Goal: Task Accomplishment & Management: Complete application form

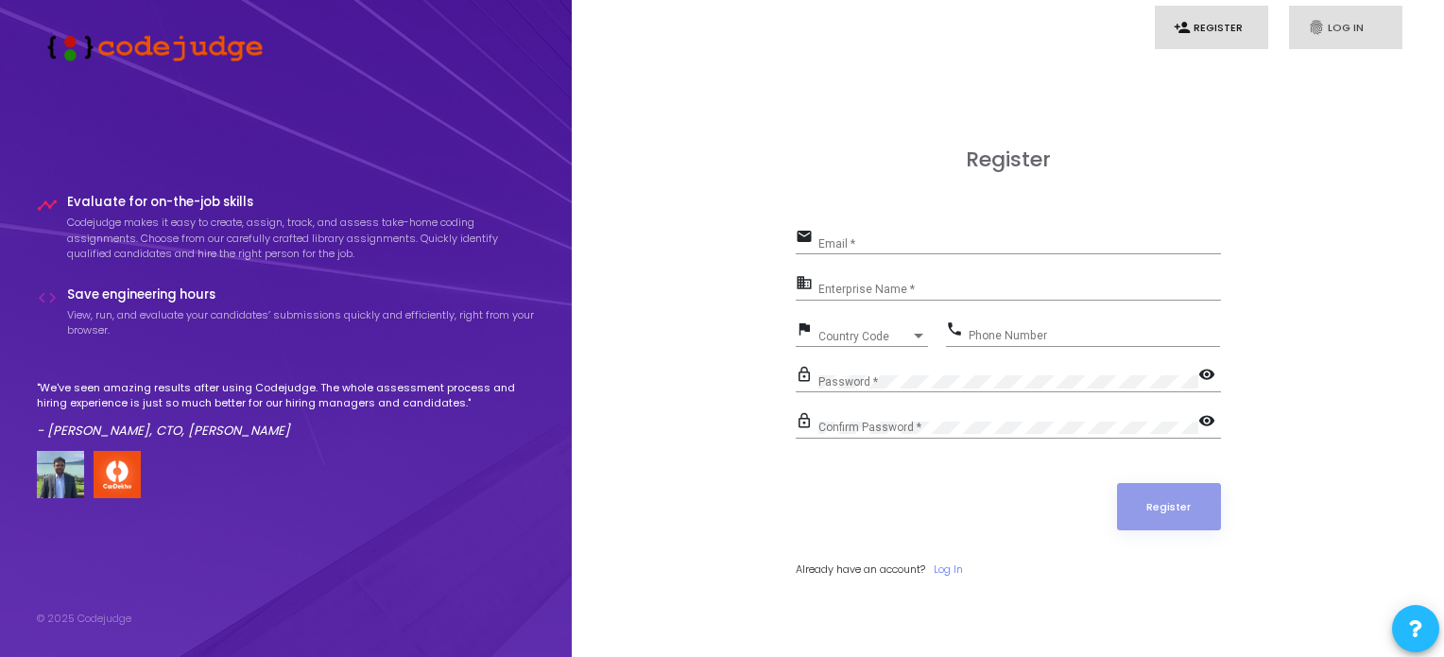
click at [1343, 24] on link "fingerprint Log In" at bounding box center [1345, 28] width 113 height 44
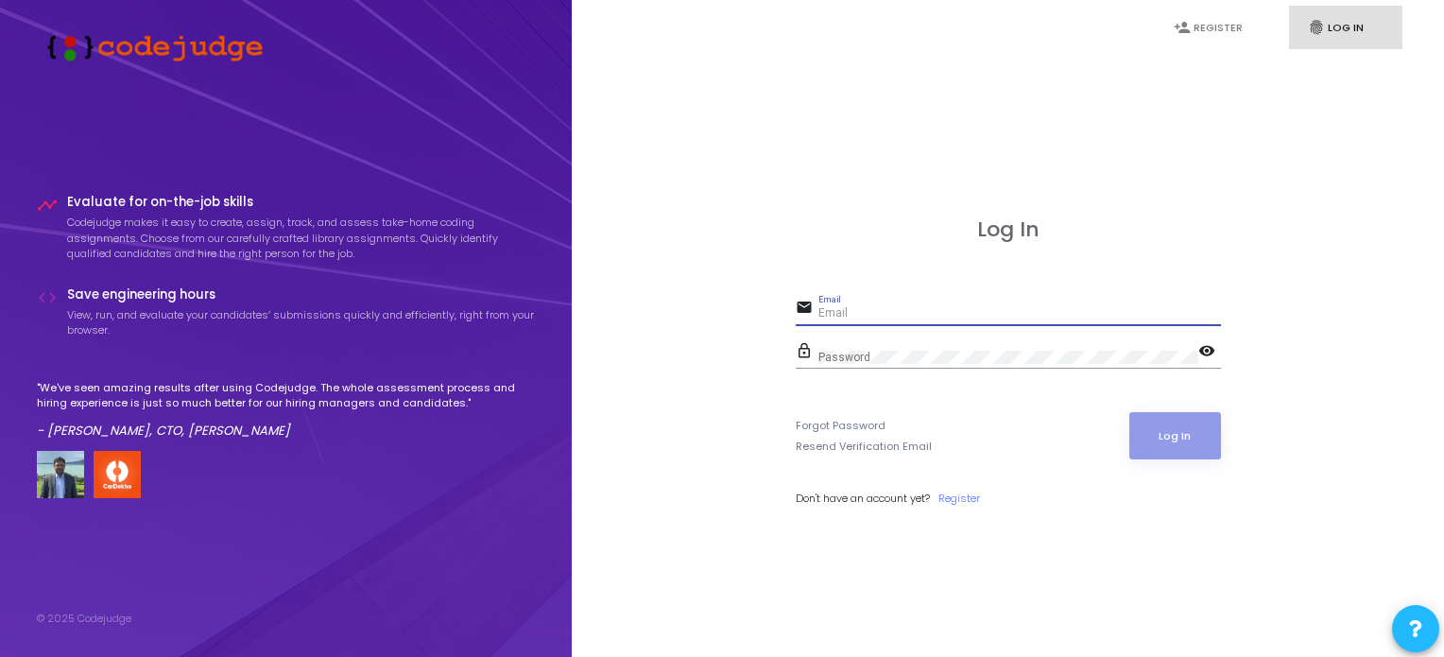
click at [833, 312] on input "Email" at bounding box center [1019, 313] width 403 height 13
type input "[EMAIL_ADDRESS][DOMAIN_NAME]"
click at [824, 348] on div "Password" at bounding box center [1008, 352] width 380 height 29
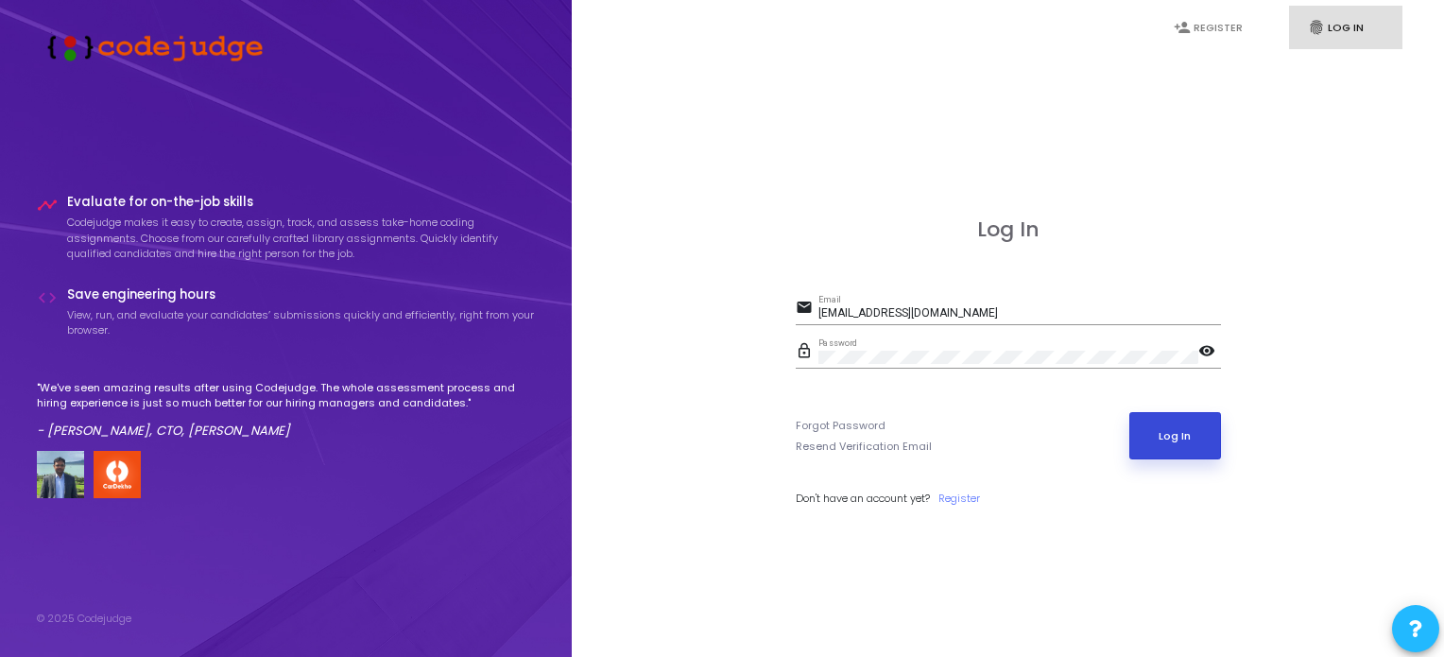
click at [1181, 434] on button "Log In" at bounding box center [1175, 435] width 92 height 47
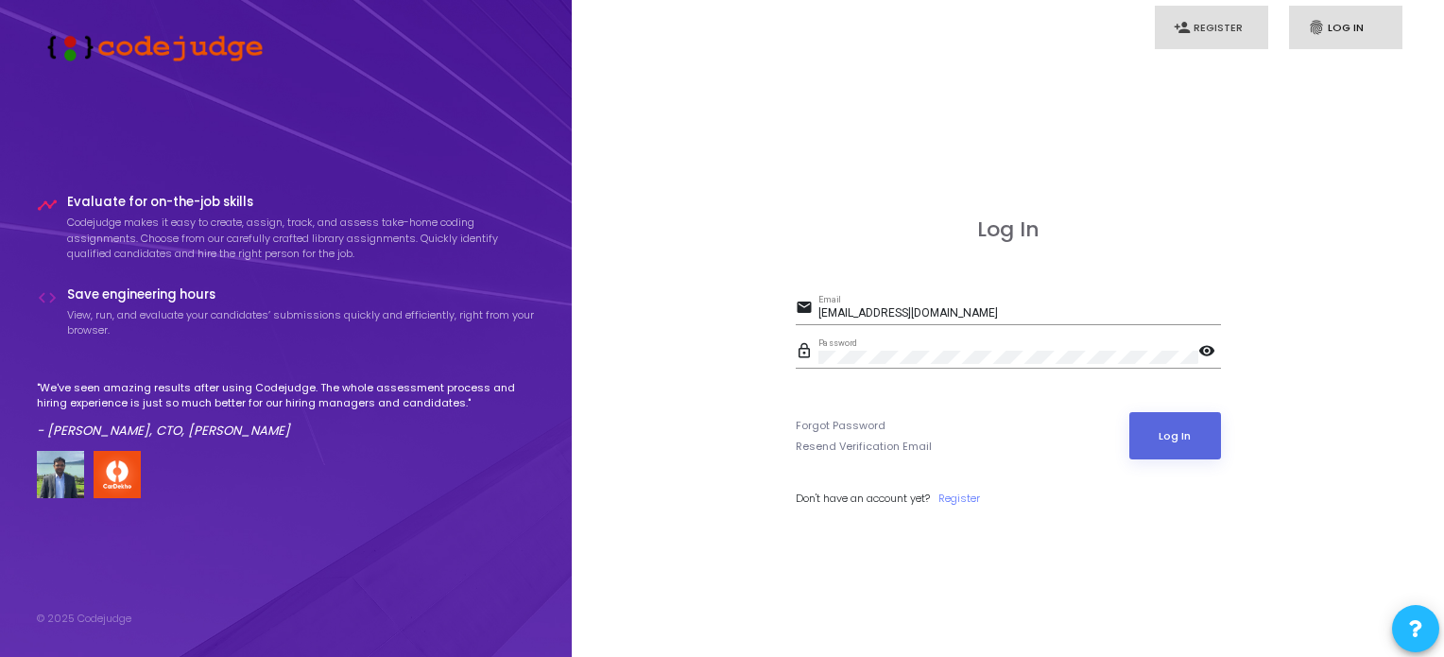
click at [1222, 43] on link "person_add Register" at bounding box center [1211, 28] width 113 height 44
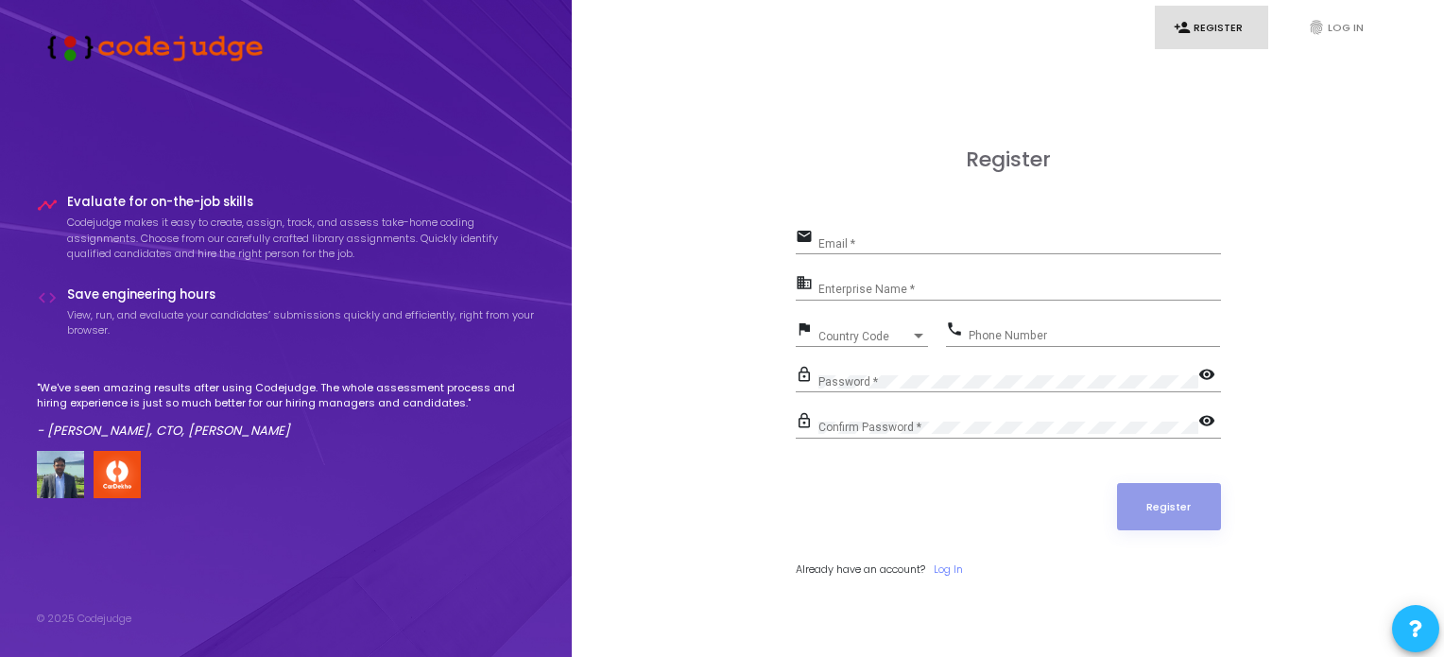
click at [984, 230] on div "Email *" at bounding box center [1019, 239] width 403 height 29
type input "[EMAIL_ADDRESS][DOMAIN_NAME]"
click at [871, 290] on input "Enterprise Name *" at bounding box center [1019, 289] width 403 height 13
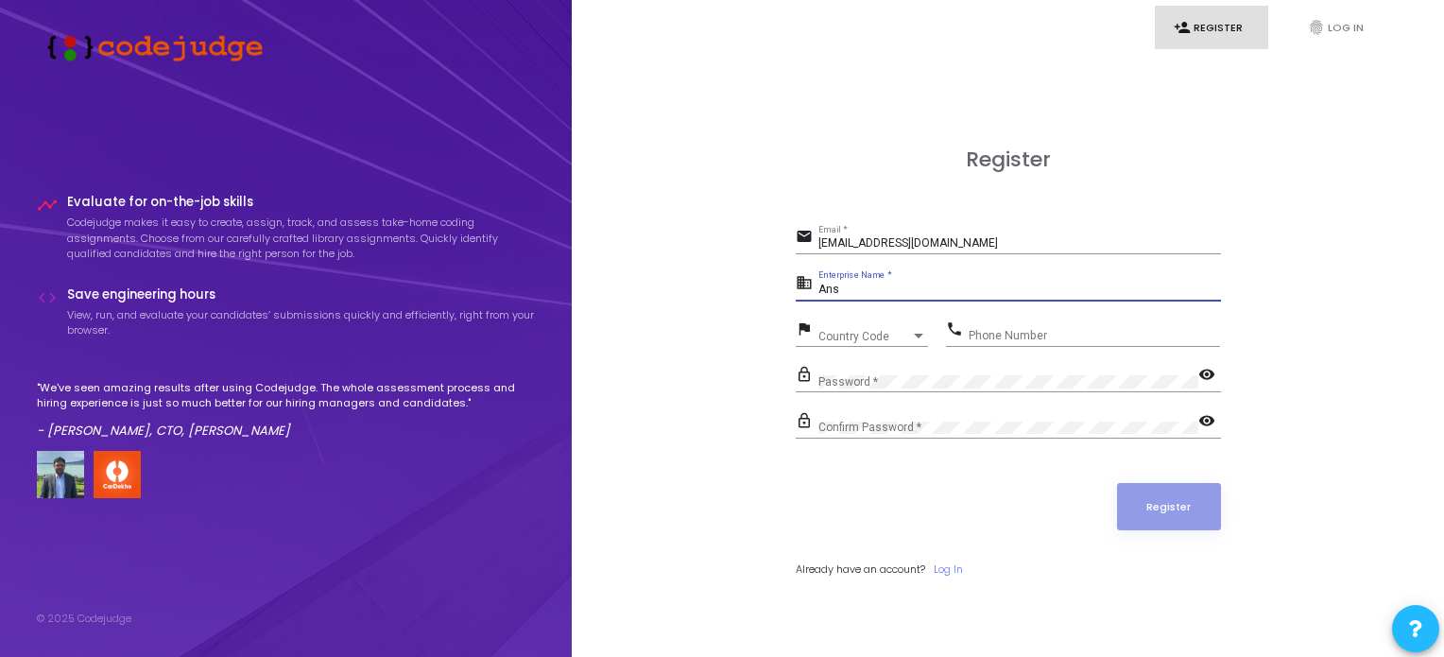
type input "Ans"
